Goal: Task Accomplishment & Management: Manage account settings

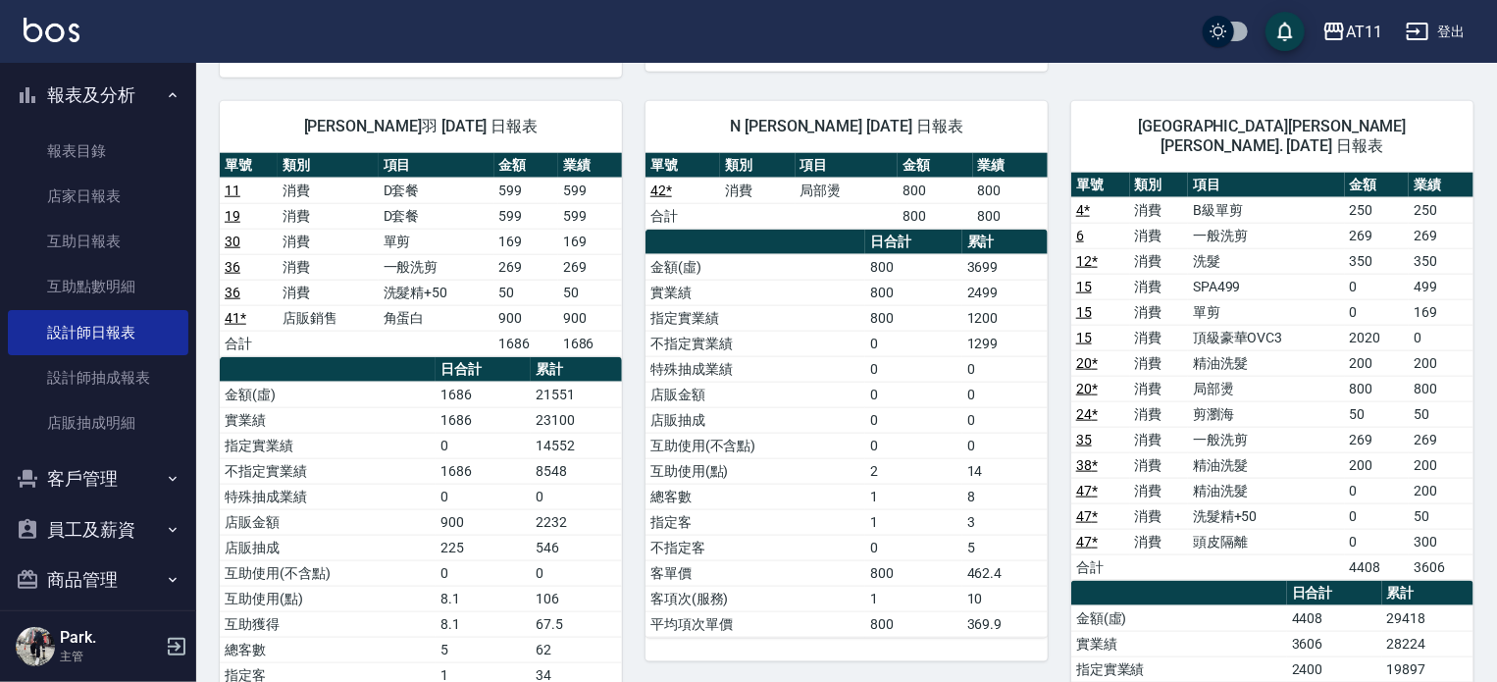
scroll to position [170, 0]
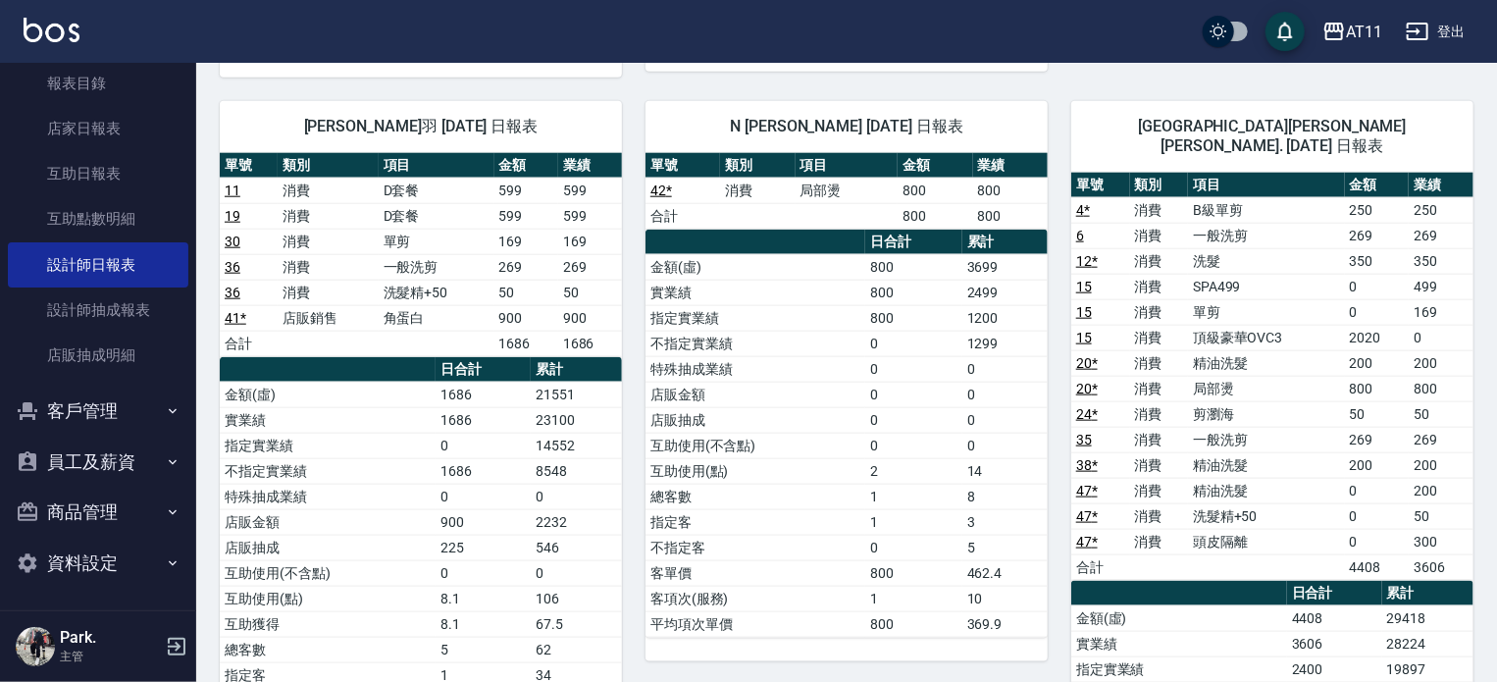
click at [59, 427] on button "客戶管理" at bounding box center [98, 411] width 181 height 51
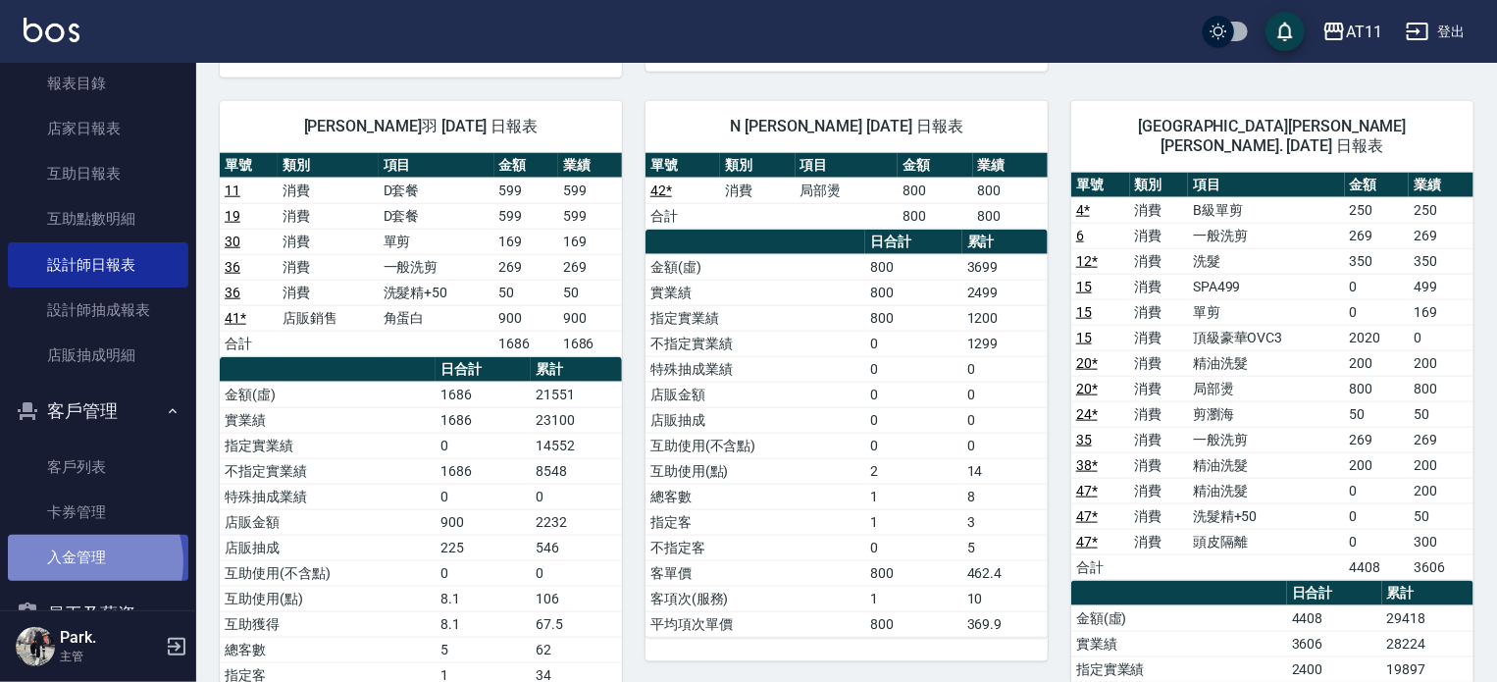
click at [82, 562] on link "入金管理" at bounding box center [98, 557] width 181 height 45
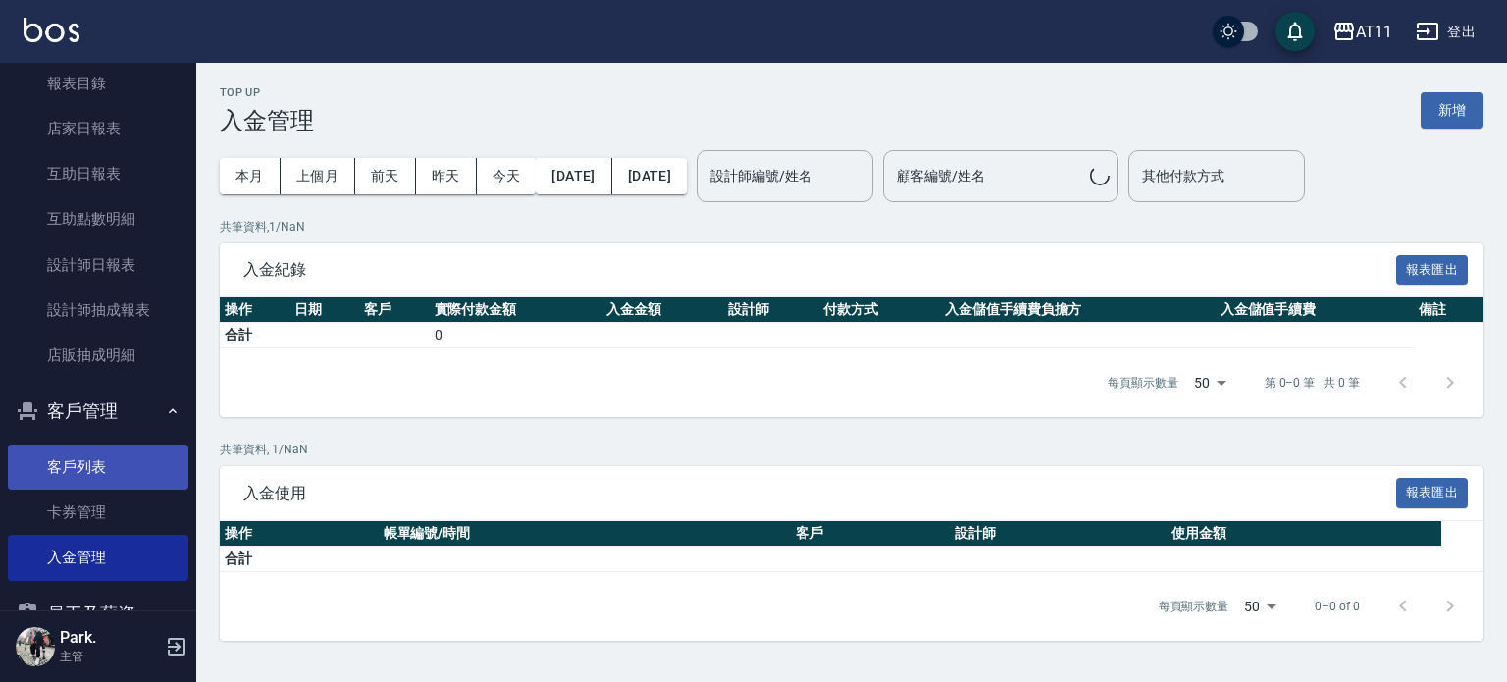
click at [76, 455] on link "客戶列表" at bounding box center [98, 466] width 181 height 45
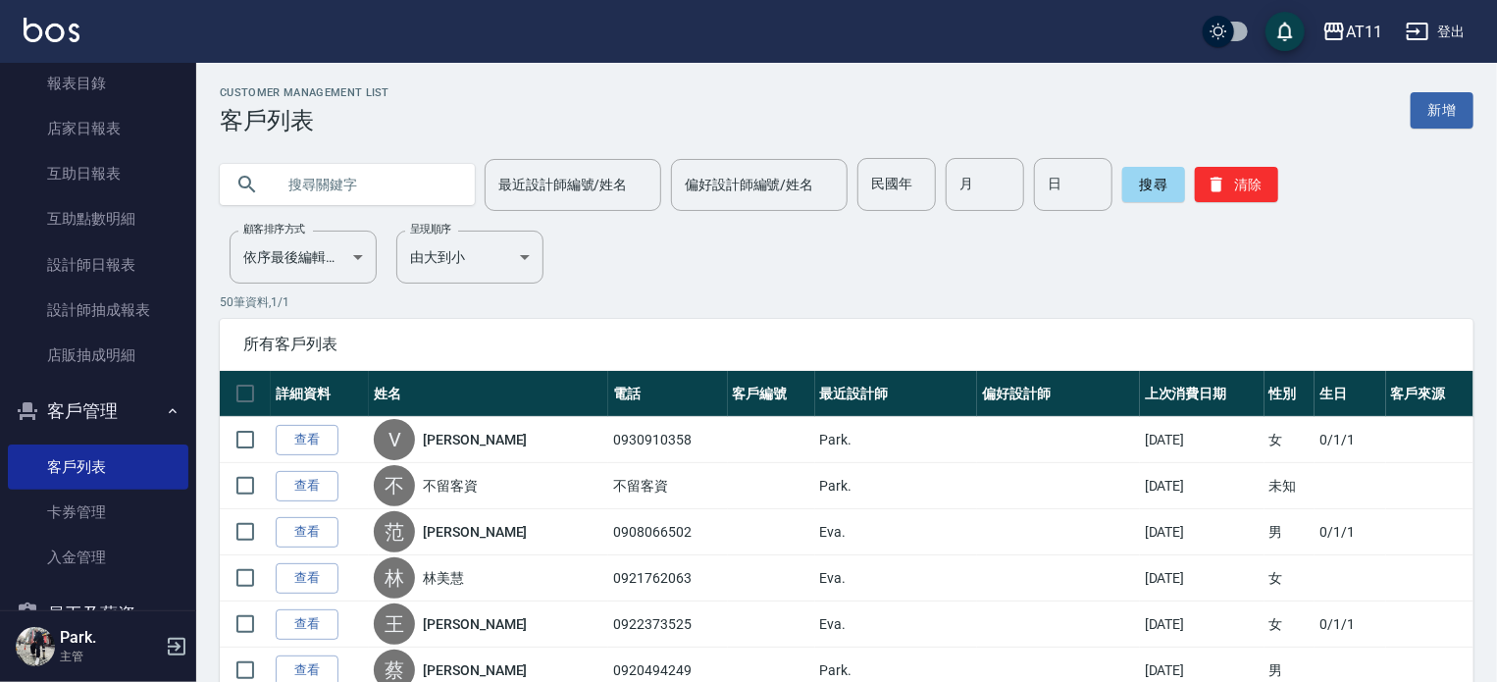
click at [357, 176] on input "text" at bounding box center [367, 184] width 184 height 53
type input "0903307996"
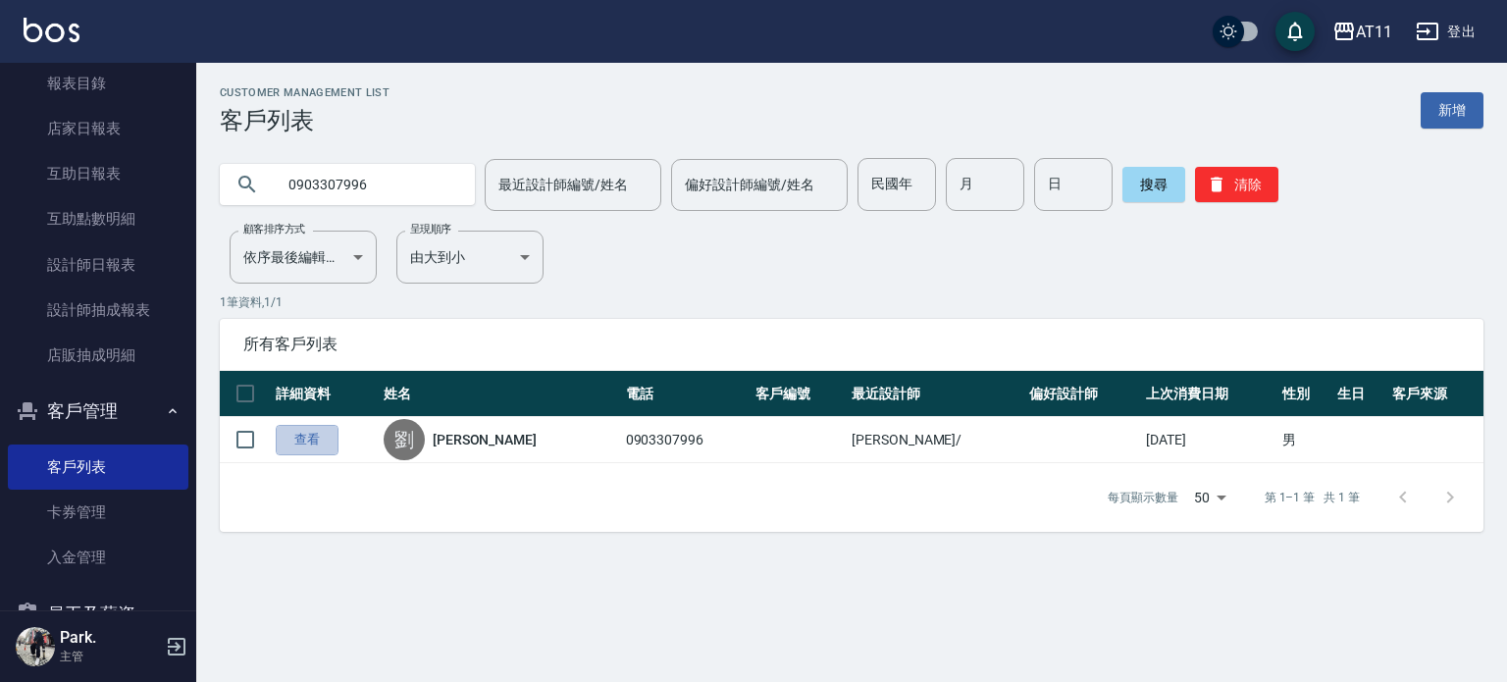
drag, startPoint x: 302, startPoint y: 439, endPoint x: 259, endPoint y: 454, distance: 45.9
click at [301, 439] on link "查看" at bounding box center [307, 440] width 63 height 30
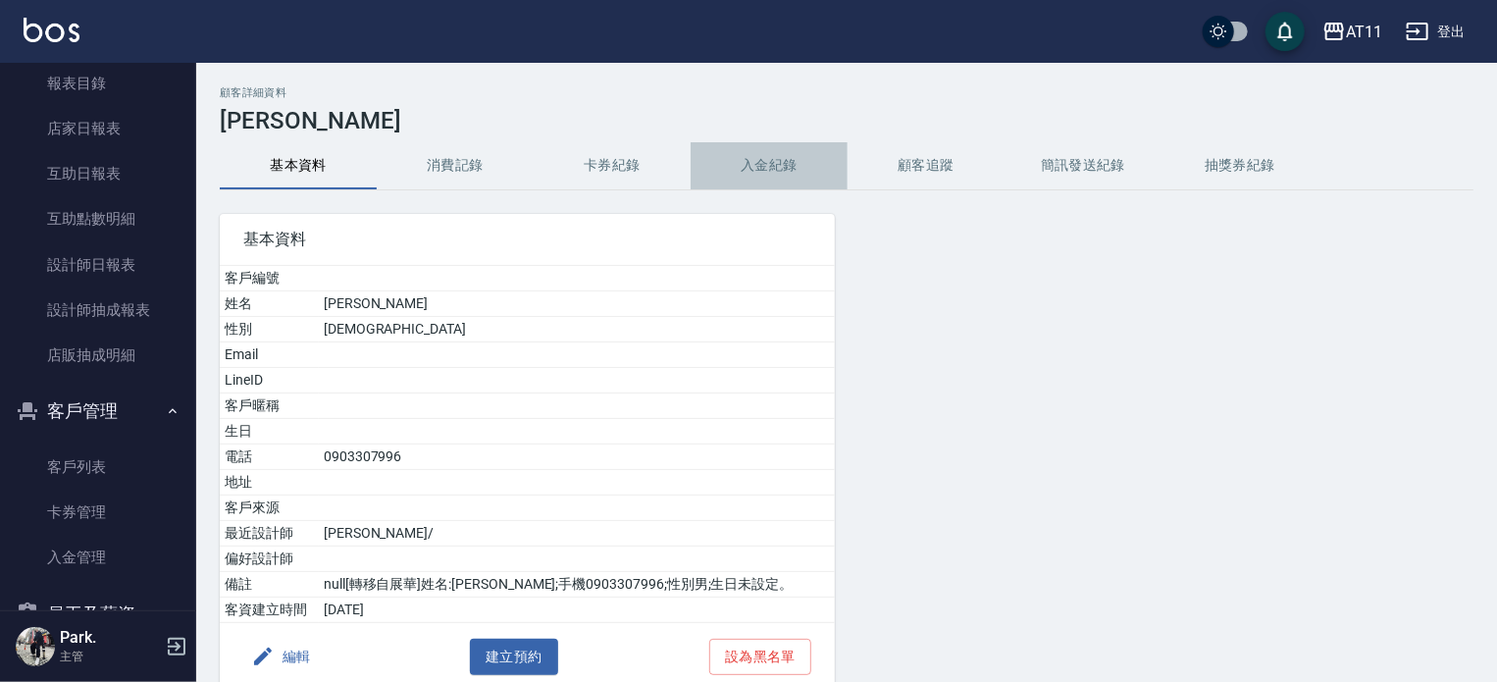
click at [792, 163] on button "入金紀錄" at bounding box center [769, 165] width 157 height 47
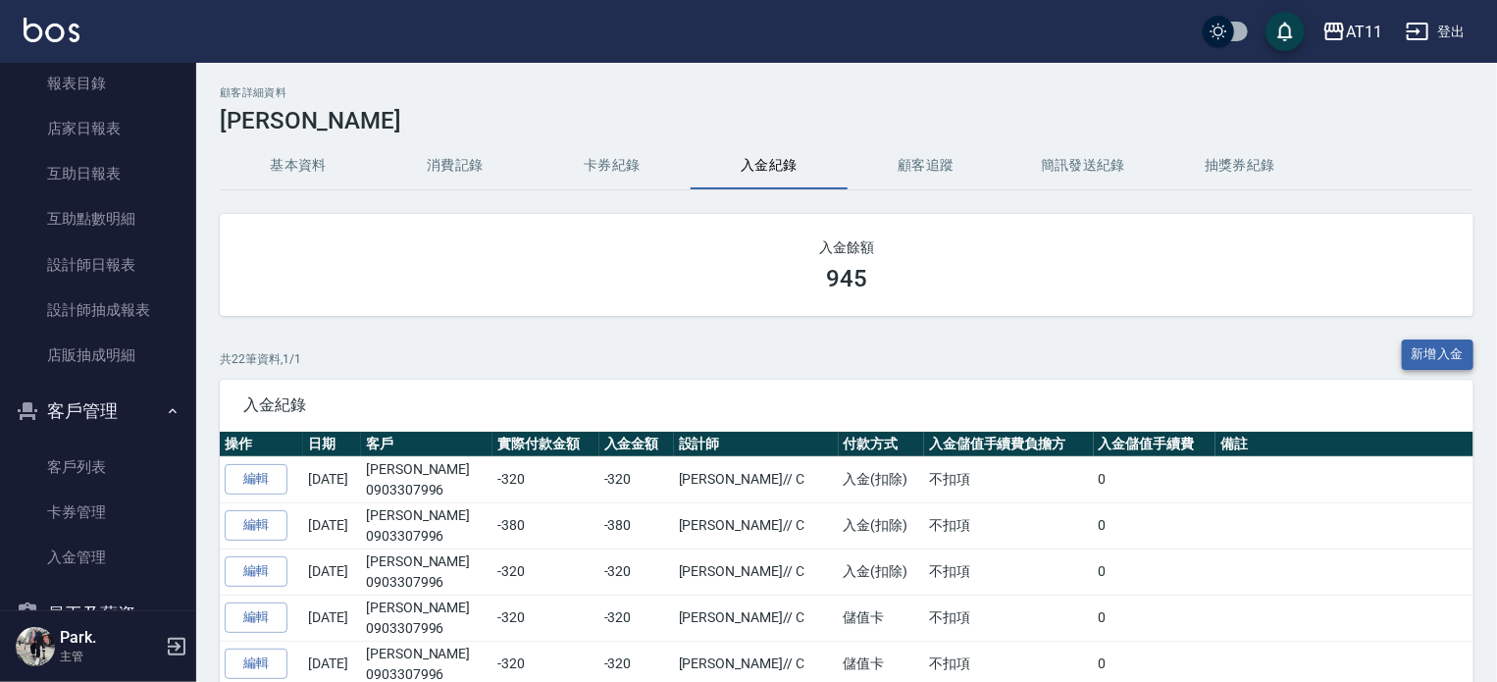
click at [1412, 352] on button "新增入金" at bounding box center [1438, 355] width 73 height 30
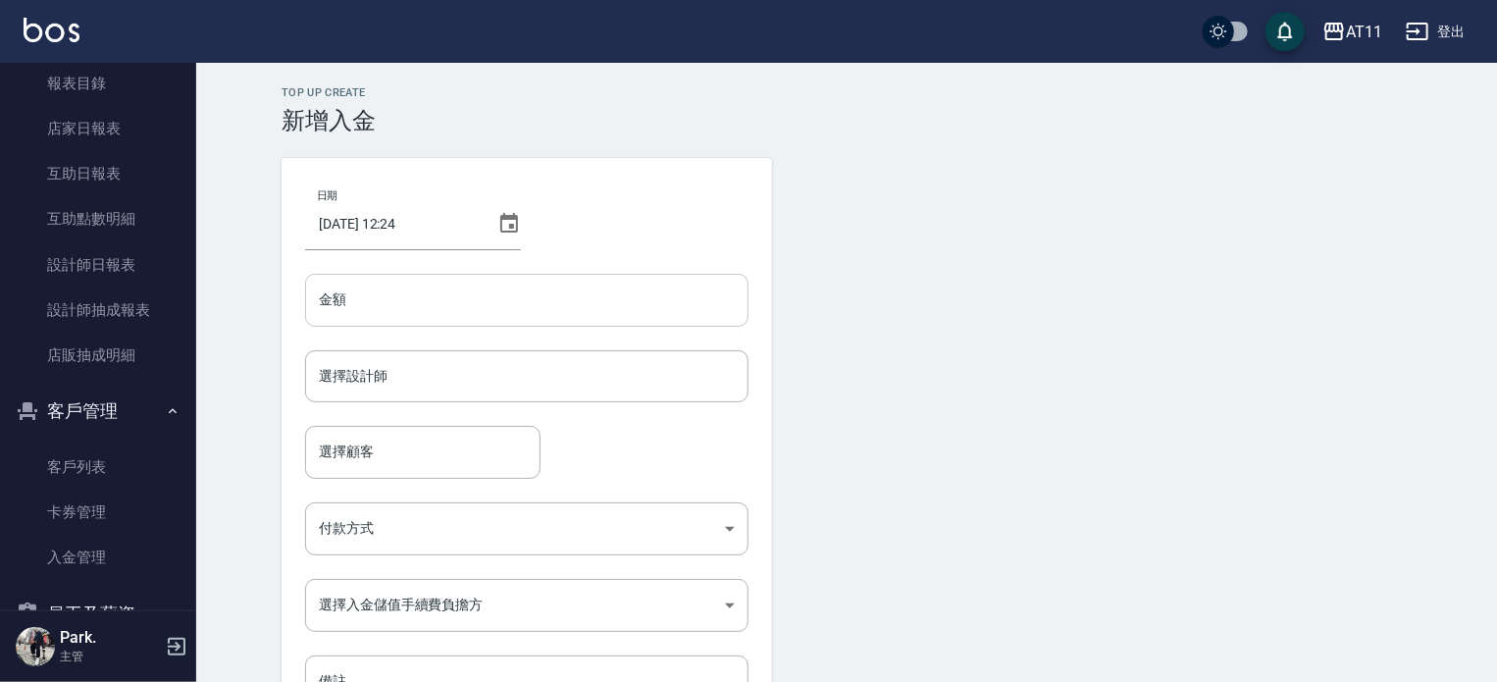
click at [549, 286] on input "金額" at bounding box center [527, 300] width 444 height 53
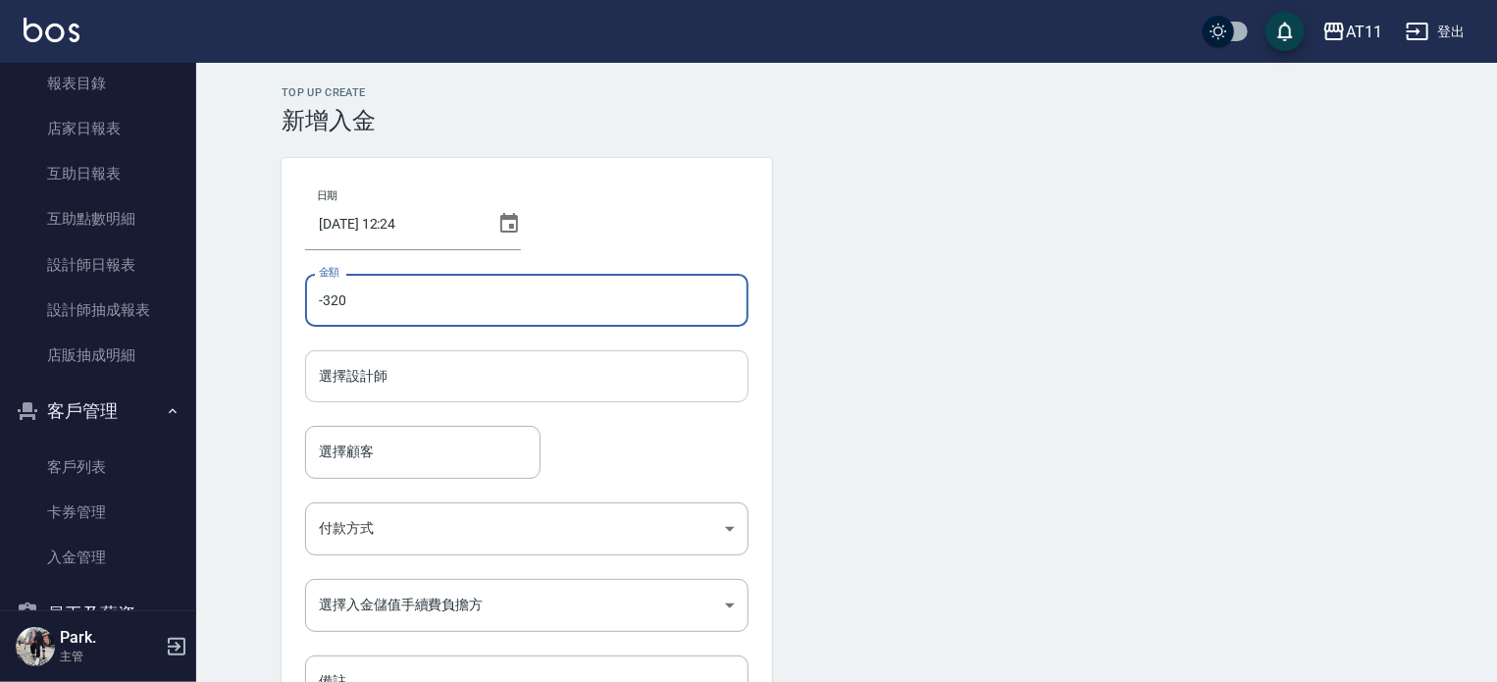
type input "-320"
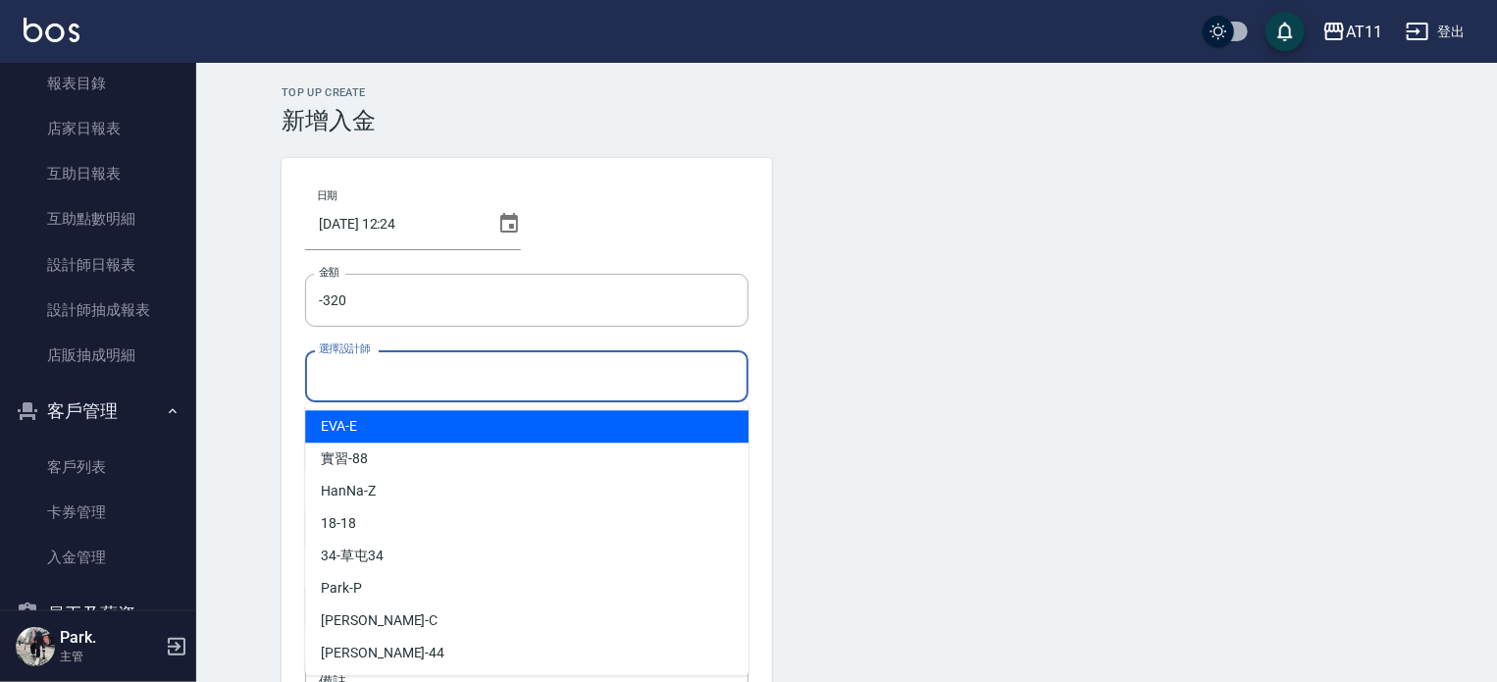
click at [448, 373] on input "選擇設計師" at bounding box center [527, 376] width 426 height 34
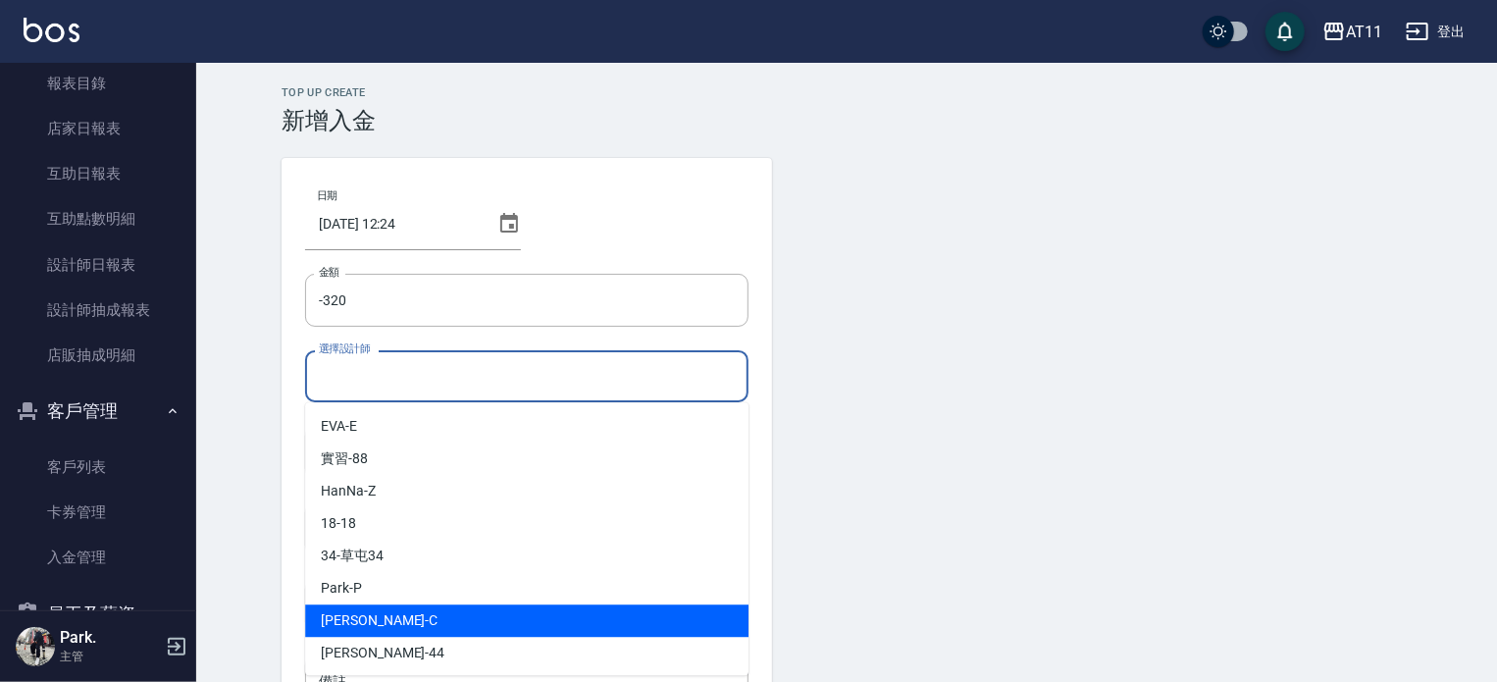
click at [440, 623] on div "[PERSON_NAME]" at bounding box center [527, 620] width 444 height 32
type input "[PERSON_NAME]"
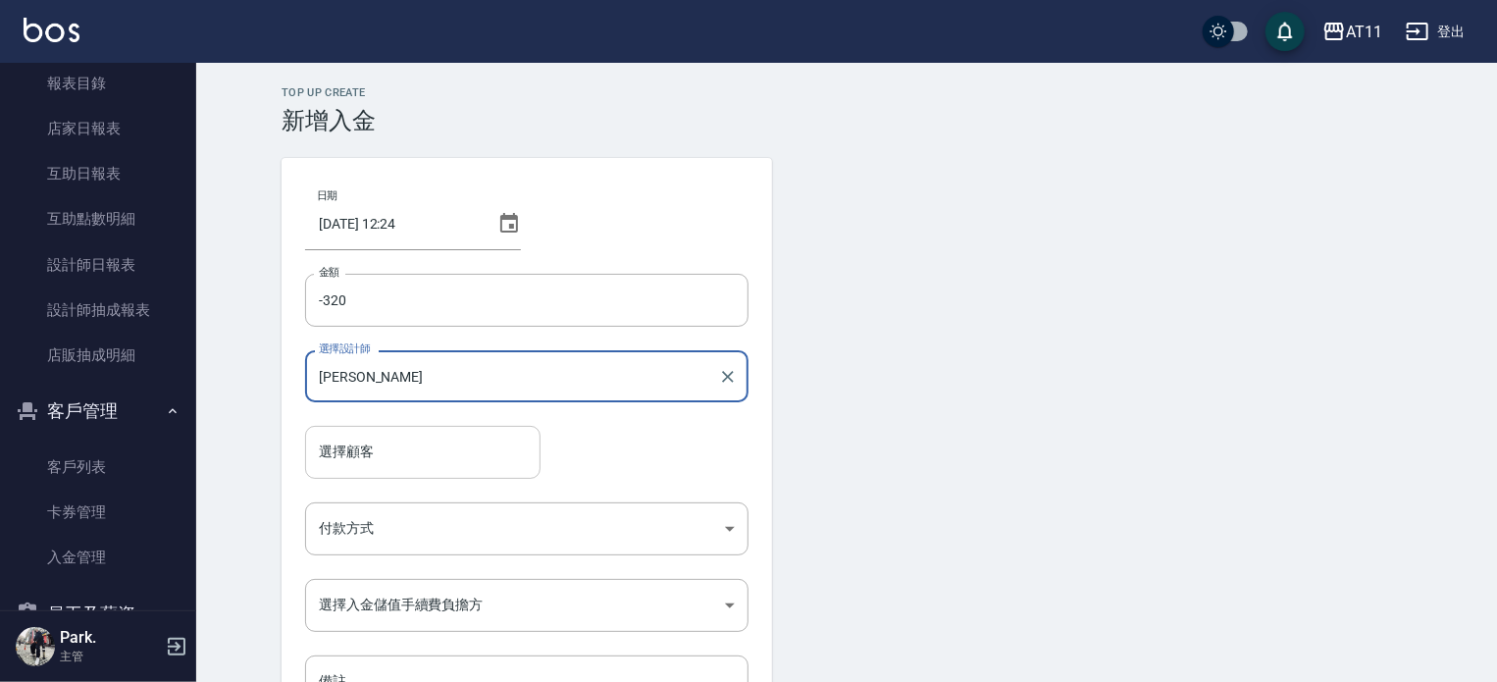
click at [400, 455] on input "選擇顧客" at bounding box center [423, 452] width 218 height 34
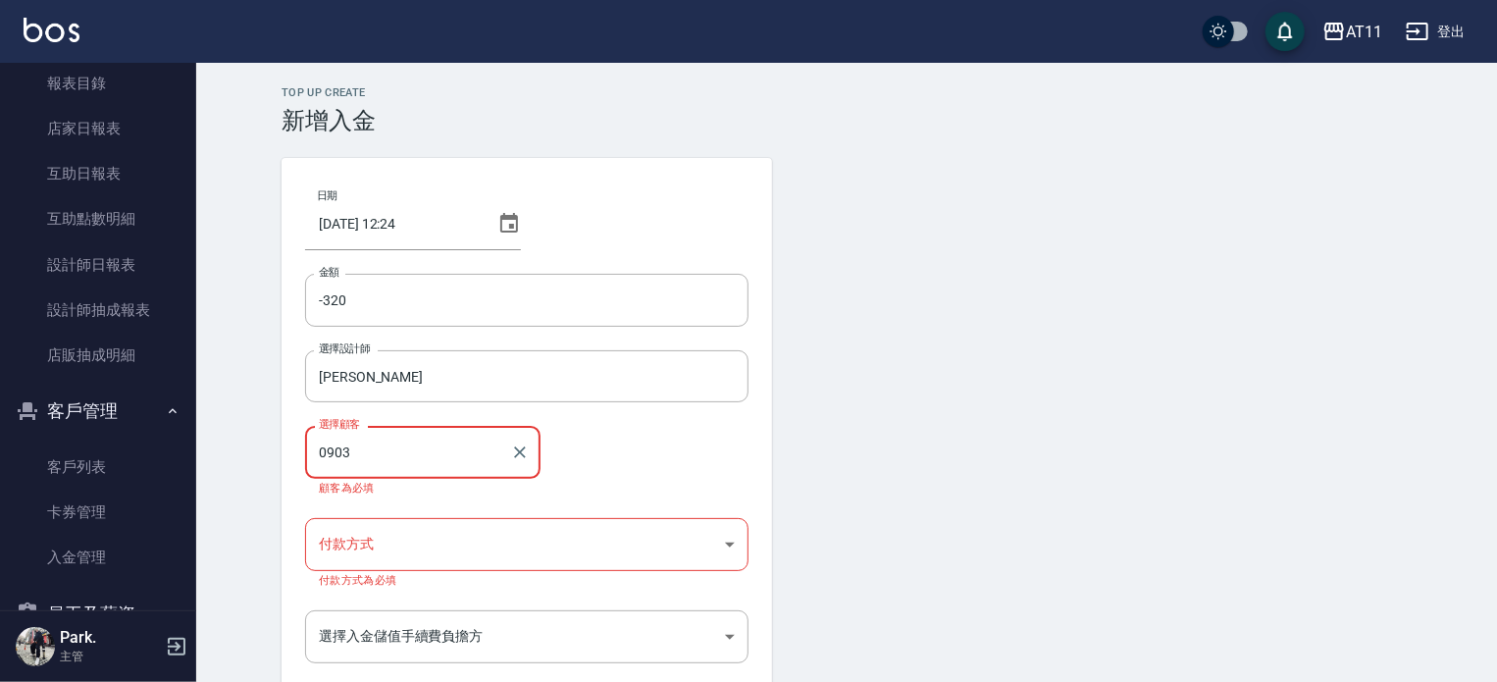
type input "[PERSON_NAME]/0903307996"
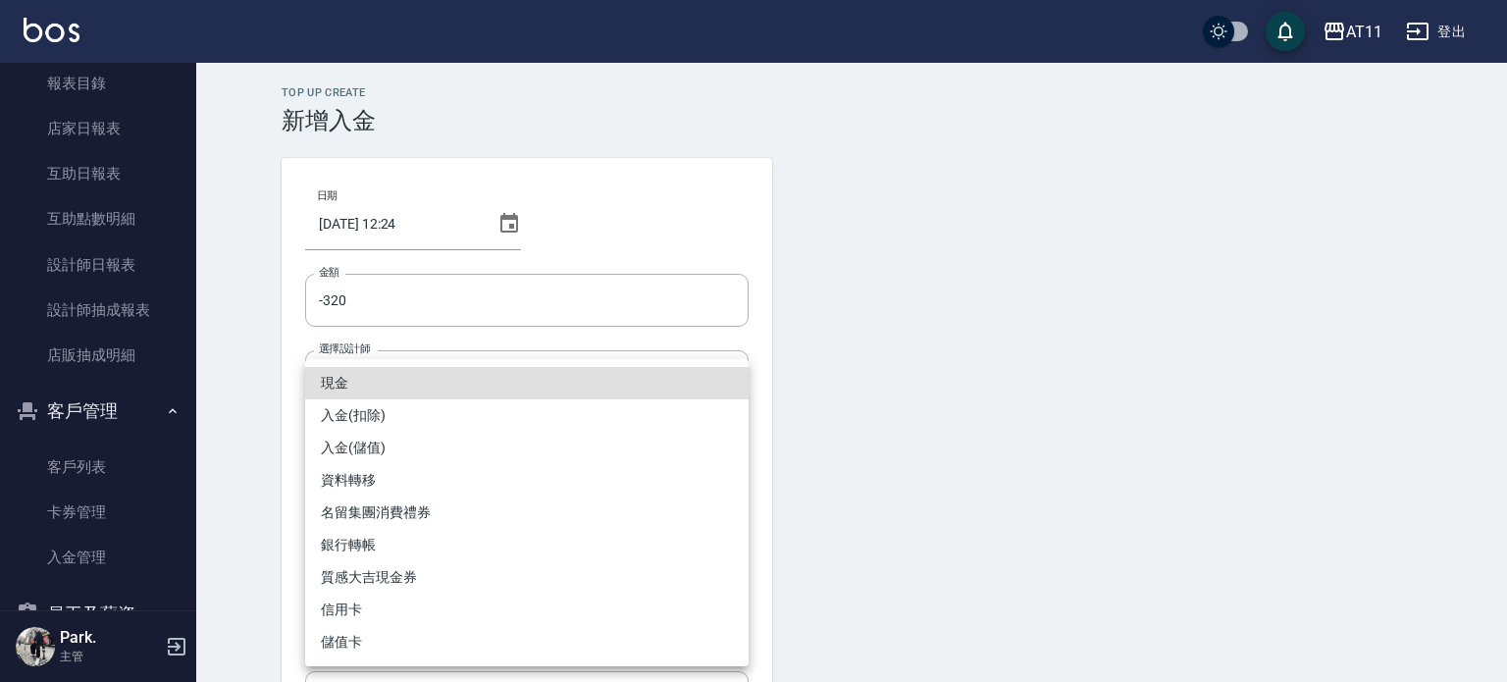
click at [455, 518] on body "AT11 登出 櫃檯作業 打帳單 帳單列表 現金收支登錄 材料自購登錄 每日結帳 排班表 現場電腦打卡 掃碼打卡 預約管理 預約管理 單日預約紀錄 單週預約紀…" at bounding box center [753, 415] width 1507 height 830
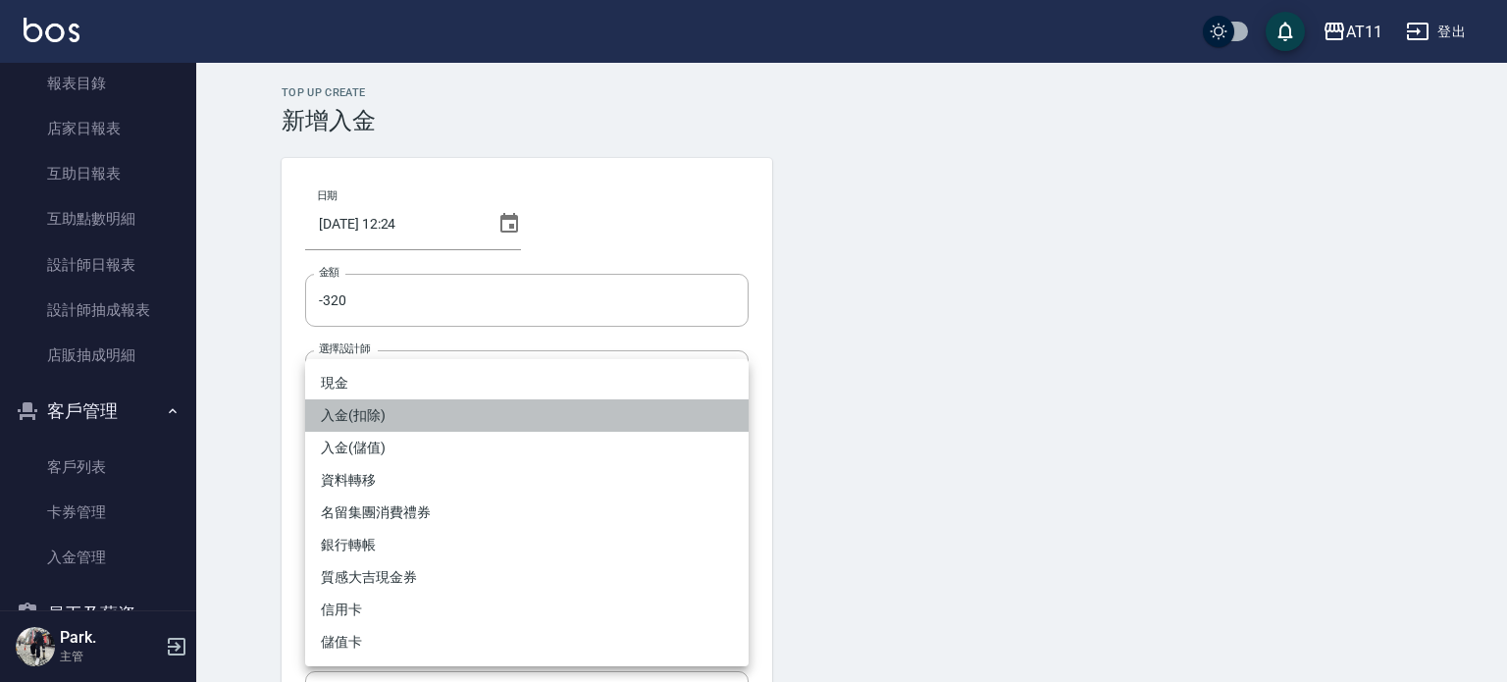
click at [425, 422] on li "入金(扣除)" at bounding box center [527, 415] width 444 height 32
type input "入金(扣除)"
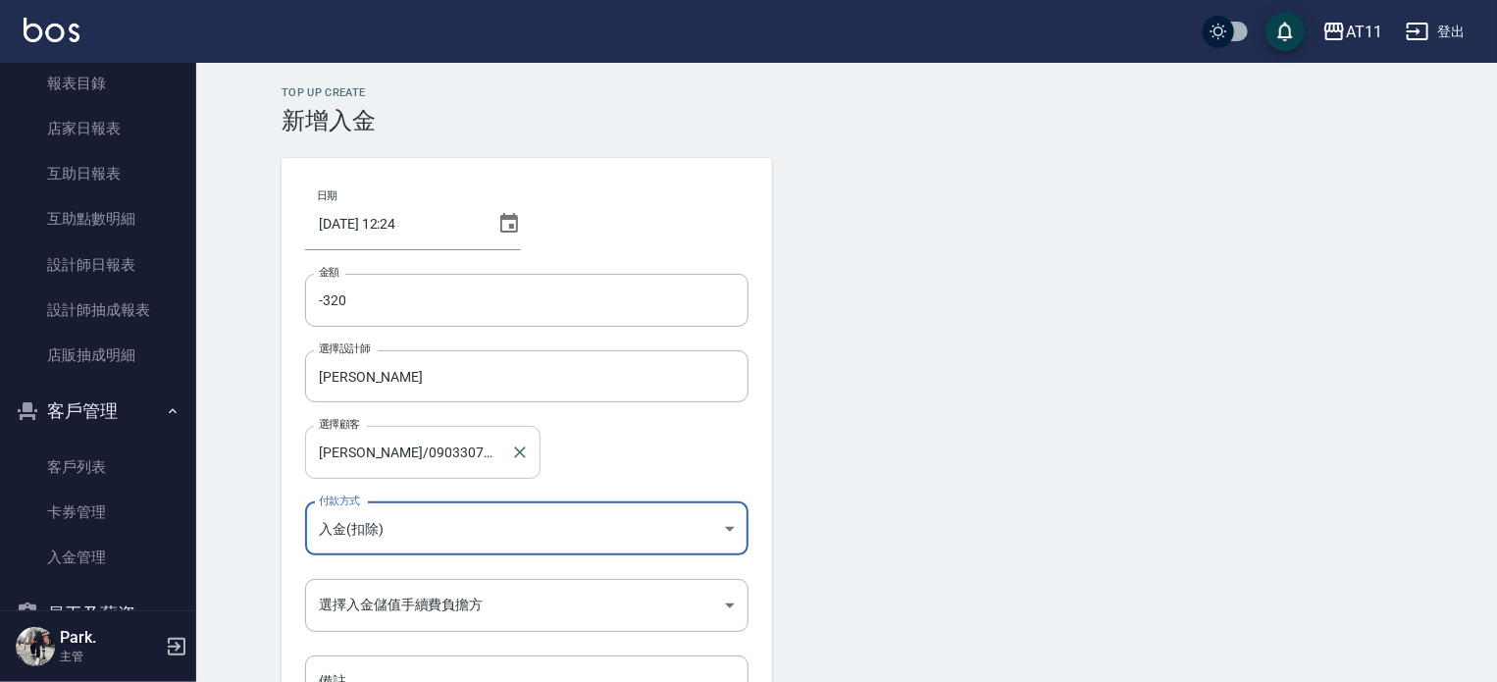
scroll to position [132, 0]
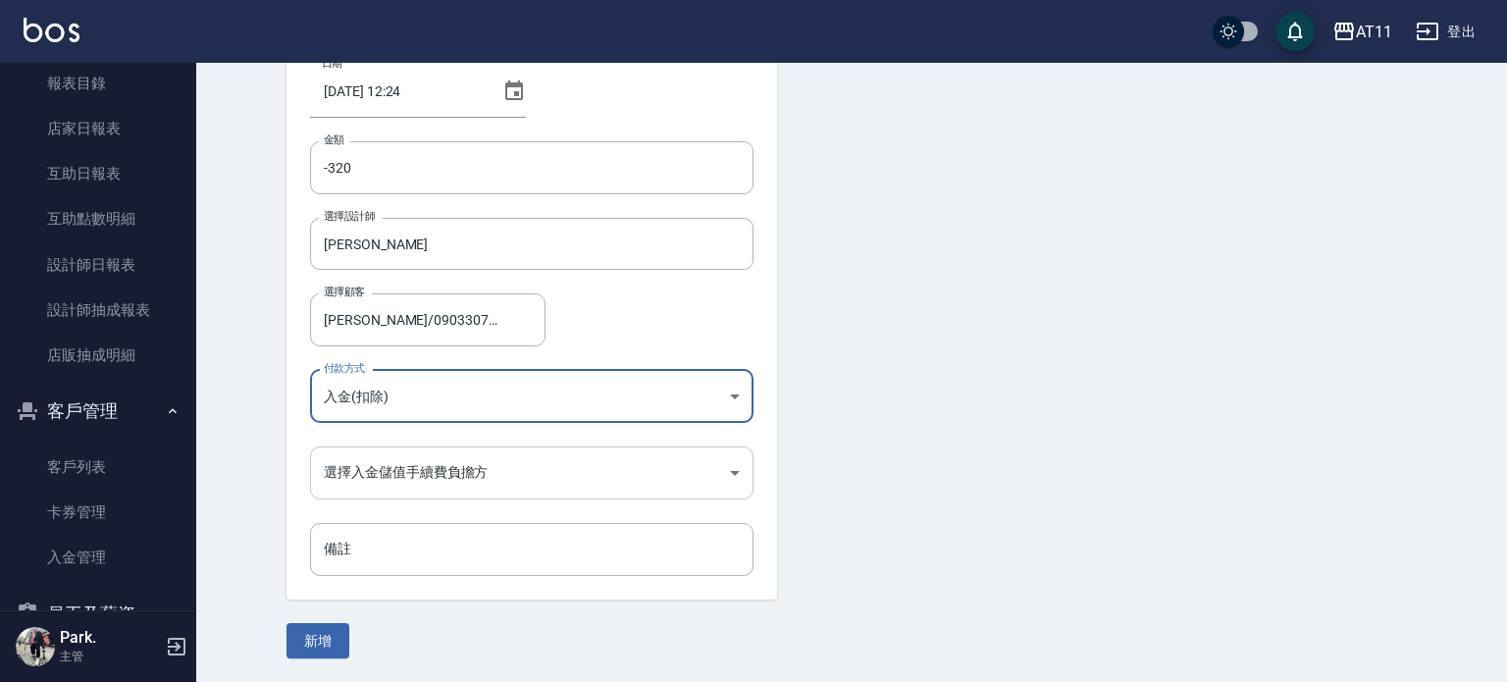
click at [391, 478] on body "AT11 登出 櫃檯作業 打帳單 帳單列表 現金收支登錄 材料自購登錄 每日結帳 排班表 現場電腦打卡 掃碼打卡 預約管理 預約管理 單日預約紀錄 單週預約紀…" at bounding box center [753, 275] width 1507 height 814
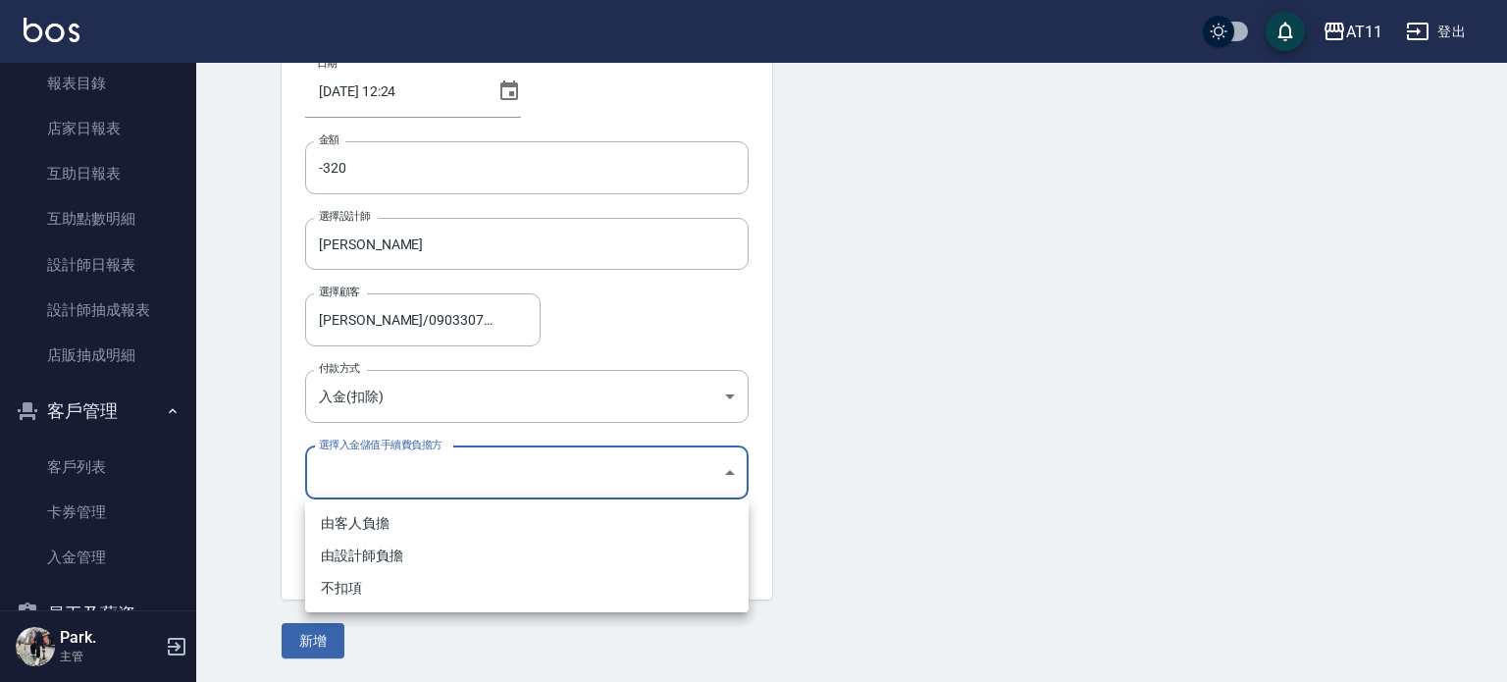
click at [366, 588] on li "不扣項" at bounding box center [527, 588] width 444 height 32
type input "WITHOUTHANDLINGFEE"
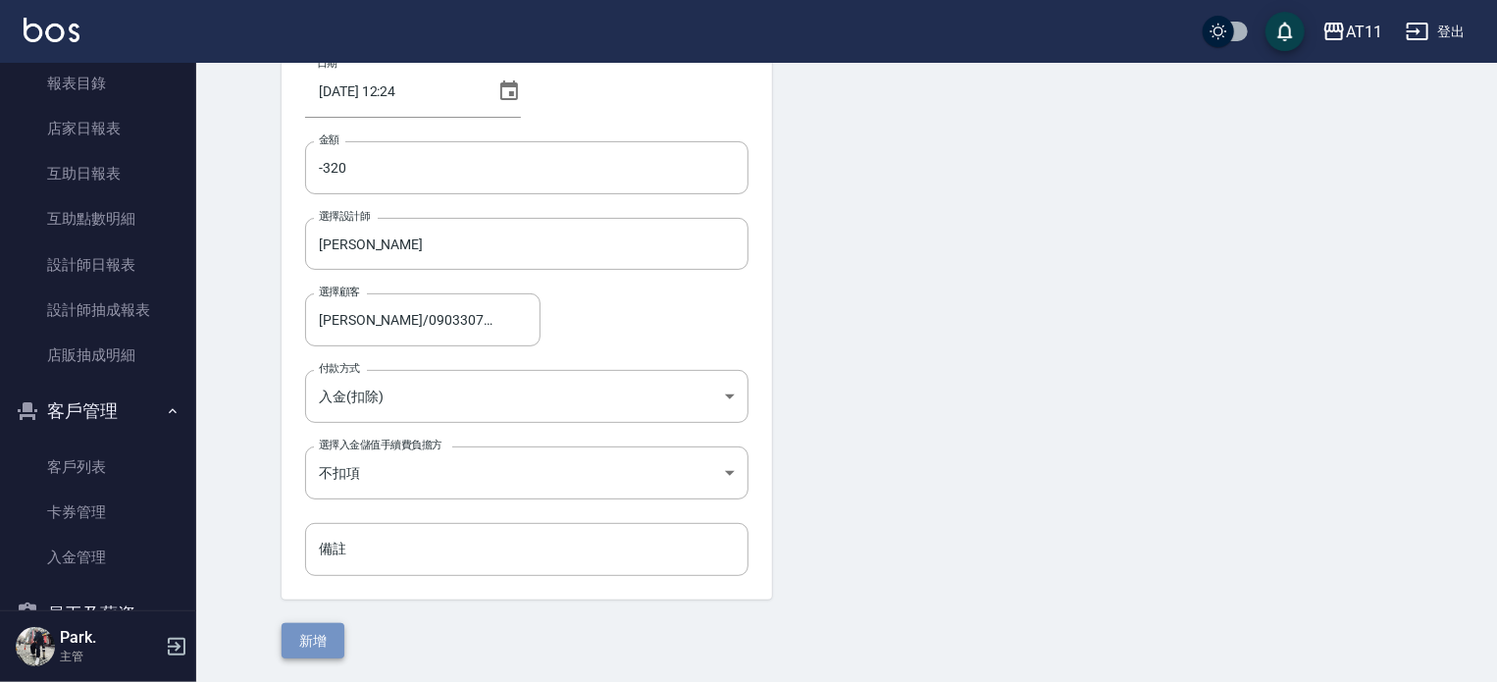
click at [302, 632] on button "新增" at bounding box center [313, 641] width 63 height 36
